Goal: Obtain resource: Obtain resource

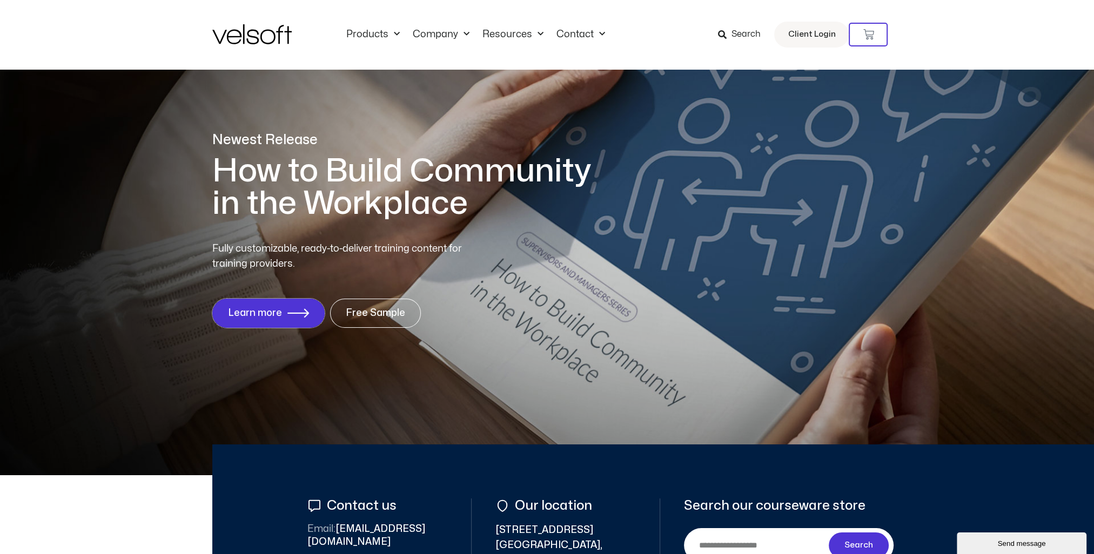
drag, startPoint x: 251, startPoint y: 320, endPoint x: 337, endPoint y: 367, distance: 97.9
click at [251, 320] on link "Learn more" at bounding box center [268, 313] width 112 height 29
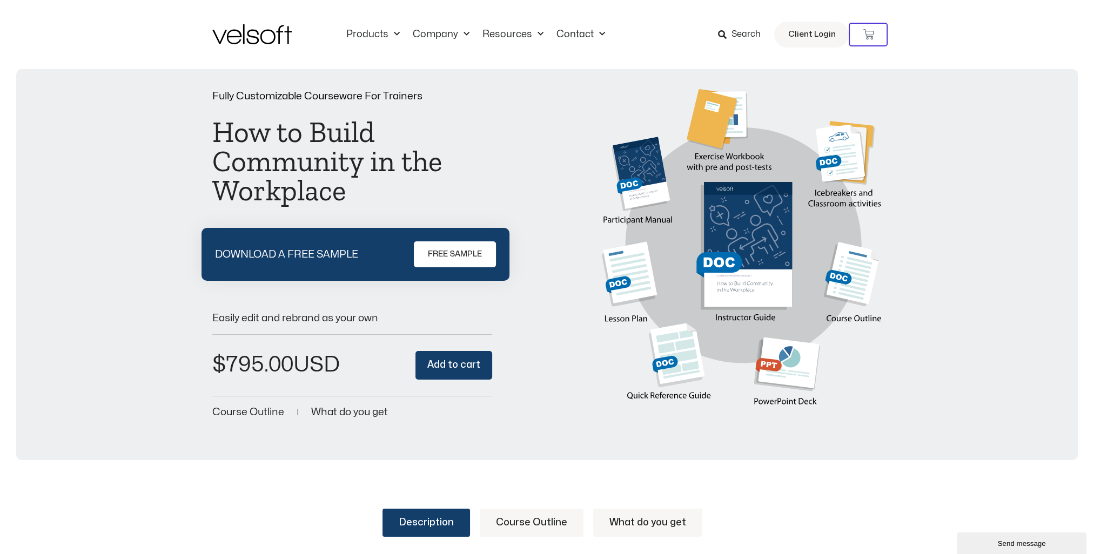
click at [435, 251] on span "FREE SAMPLE" at bounding box center [455, 254] width 54 height 13
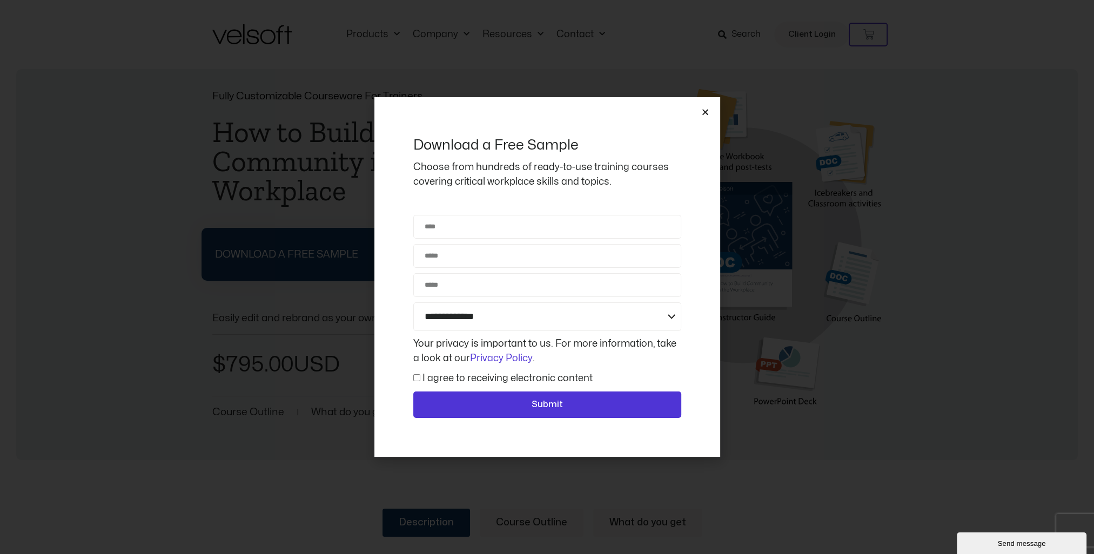
click at [702, 111] on icon "Close" at bounding box center [705, 112] width 8 height 8
